Goal: Task Accomplishment & Management: Use online tool/utility

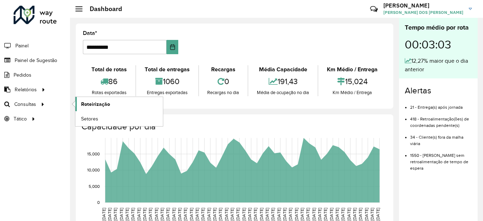
click at [98, 107] on span "Roteirização" at bounding box center [95, 104] width 29 height 7
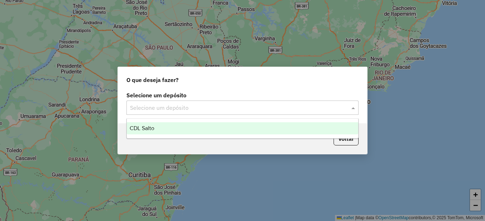
click at [193, 112] on div "Selecione um depósito" at bounding box center [242, 108] width 232 height 14
click at [176, 128] on div "CDL Salto" at bounding box center [242, 128] width 231 height 12
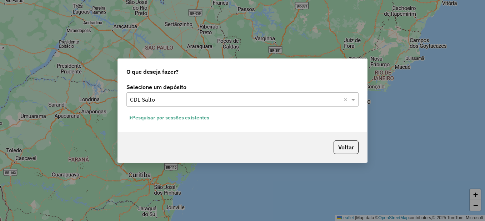
click at [198, 120] on button "Pesquisar por sessões existentes" at bounding box center [169, 117] width 86 height 11
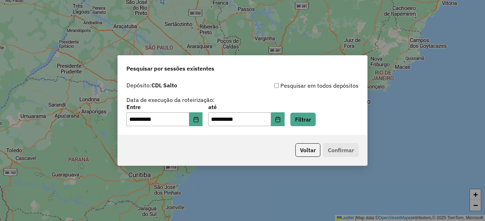
click at [320, 128] on div "**********" at bounding box center [242, 107] width 249 height 57
click at [315, 126] on button "Filtrar" at bounding box center [302, 120] width 25 height 14
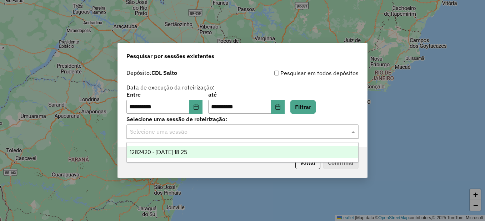
click at [228, 134] on input "text" at bounding box center [235, 132] width 211 height 9
click at [187, 151] on span "1282420 - 25/09/2025 18:25" at bounding box center [158, 152] width 57 height 6
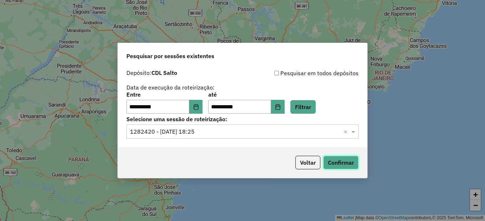
click at [332, 160] on button "Confirmar" at bounding box center [340, 163] width 35 height 14
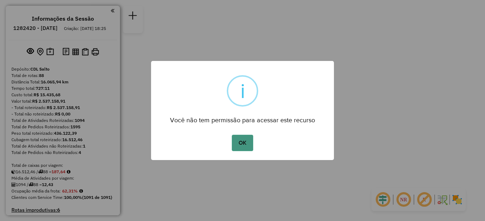
click at [234, 146] on button "OK" at bounding box center [242, 143] width 21 height 16
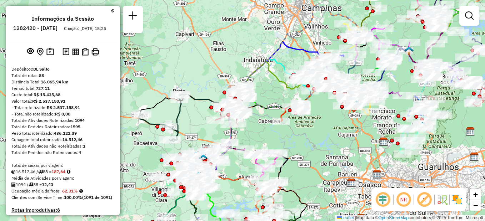
drag, startPoint x: 217, startPoint y: 93, endPoint x: 206, endPoint y: 70, distance: 26.0
click at [206, 70] on div "Janela de atendimento Grade de atendimento Capacidade Transportadoras Veículos …" at bounding box center [242, 110] width 485 height 221
